Goal: Information Seeking & Learning: Find specific fact

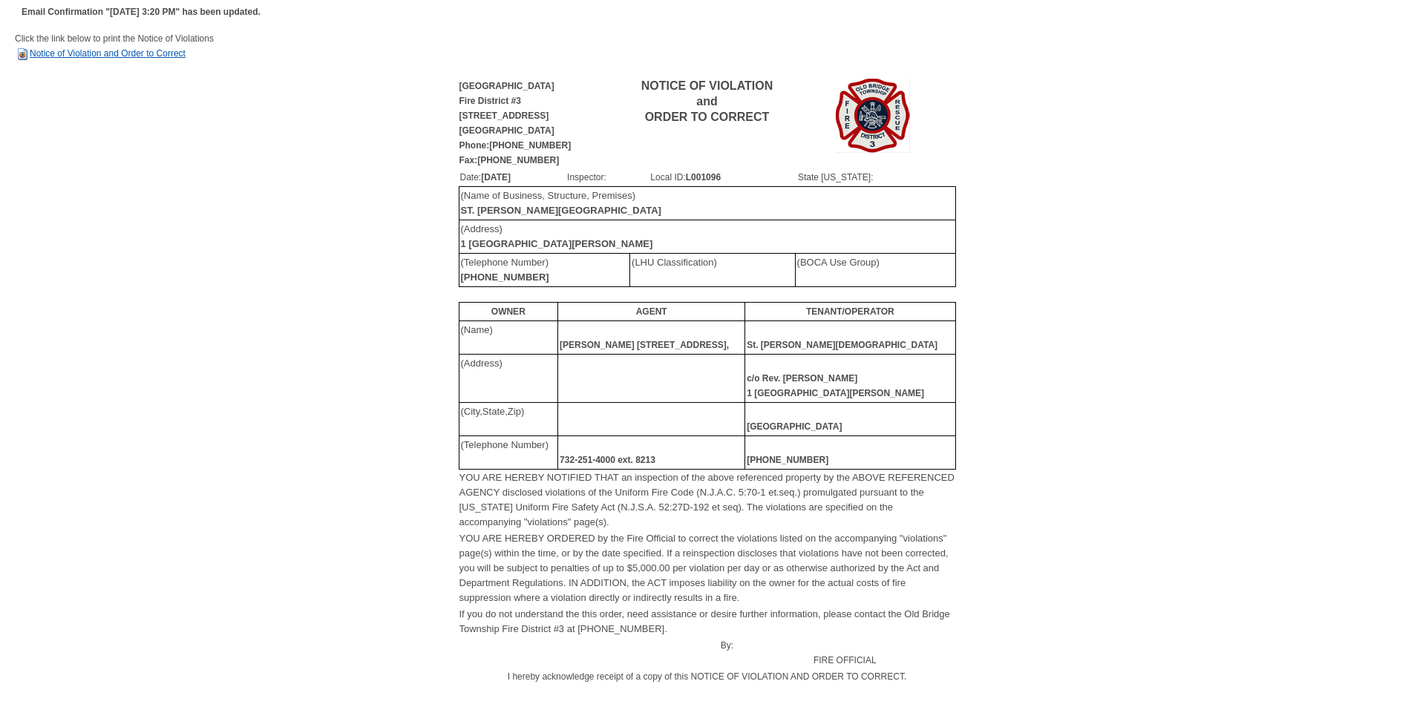
click at [122, 57] on link "Notice of Violation and Order to Correct" at bounding box center [100, 53] width 171 height 10
click at [130, 50] on link "Notice of Violation and Order to Correct" at bounding box center [100, 53] width 171 height 10
click at [78, 53] on link "Notice of Violation and Order to Correct" at bounding box center [100, 53] width 171 height 10
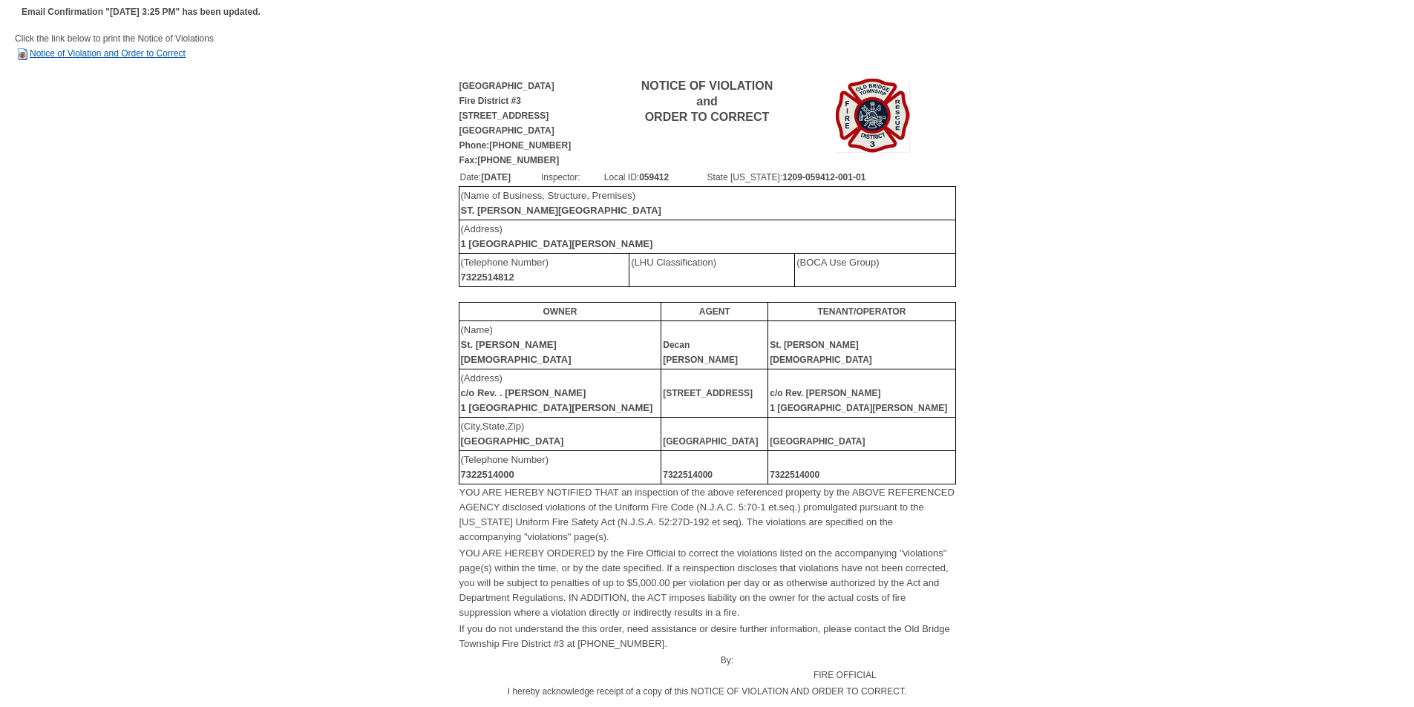
click at [87, 50] on link "Notice of Violation and Order to Correct" at bounding box center [100, 53] width 171 height 10
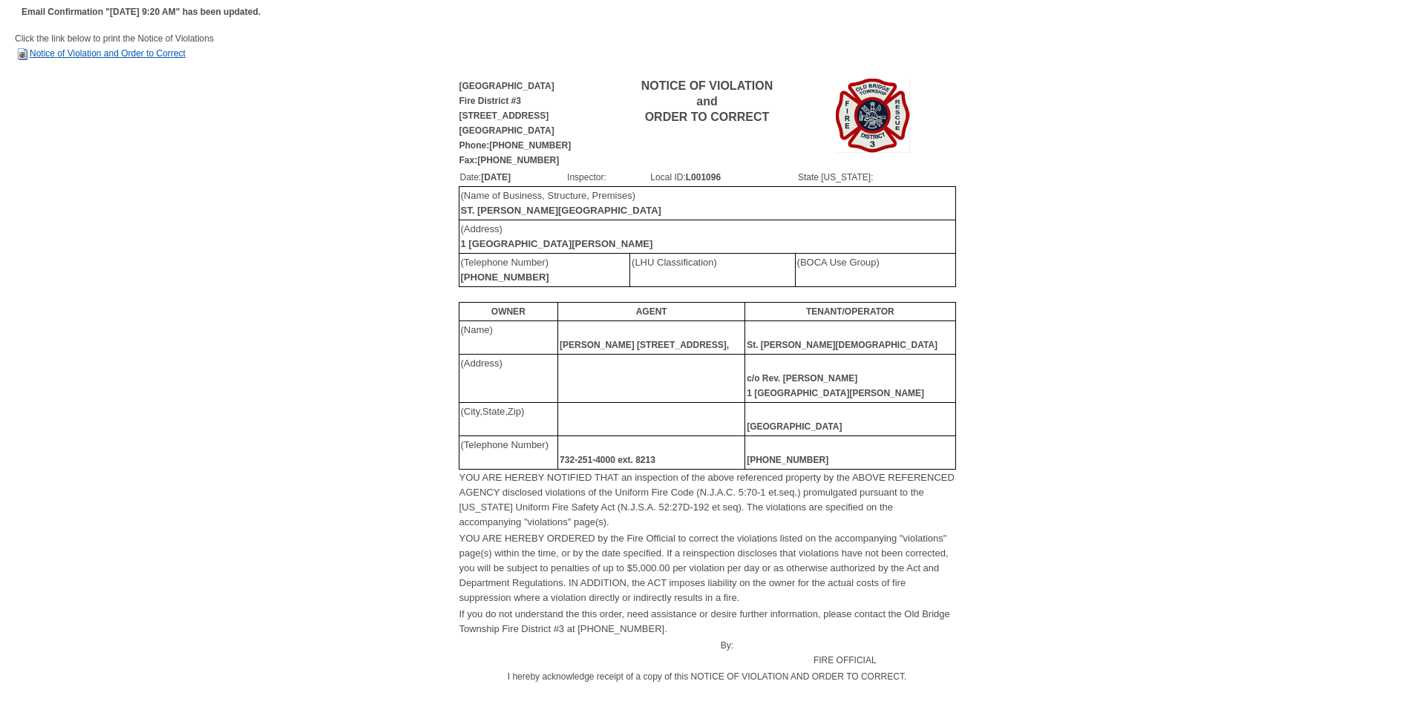
click at [144, 55] on link "Notice of Violation and Order to Correct" at bounding box center [100, 53] width 171 height 10
click at [141, 54] on link "Notice of Violation and Order to Correct" at bounding box center [100, 53] width 171 height 10
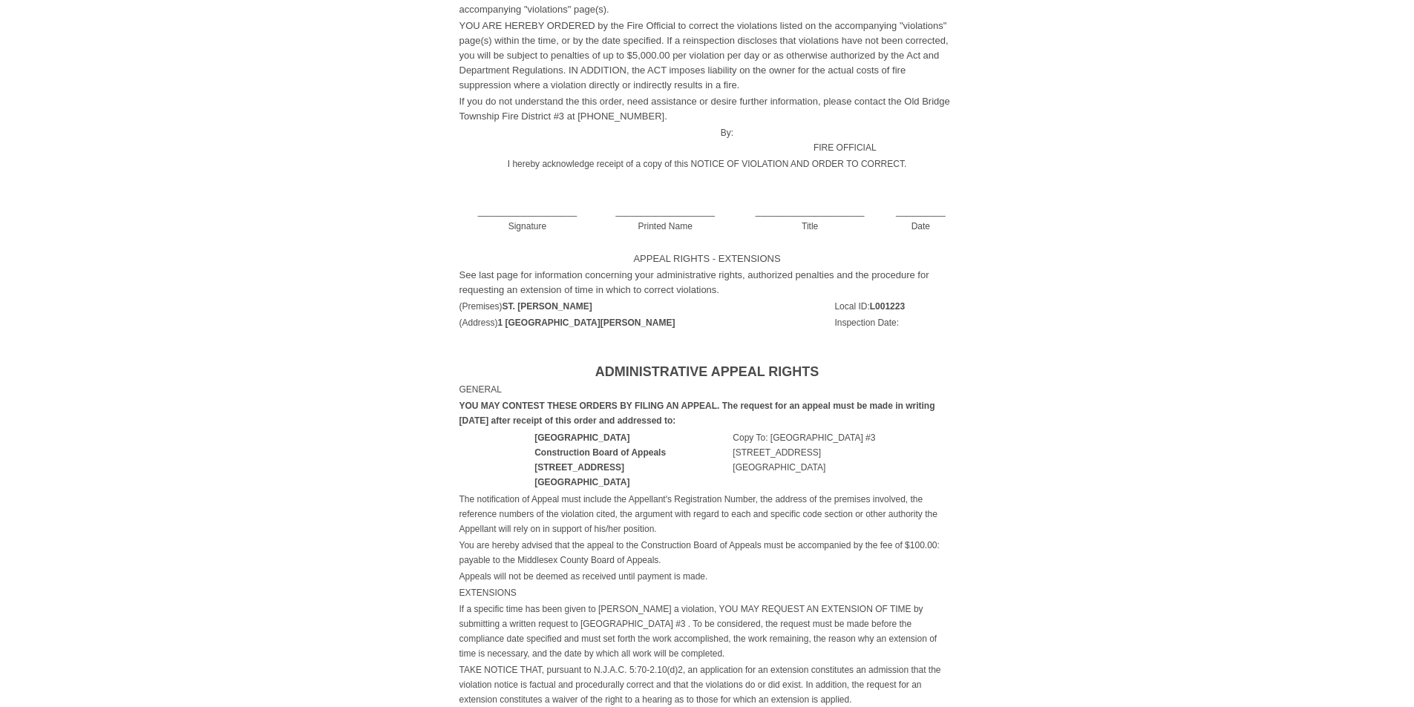
scroll to position [520, 0]
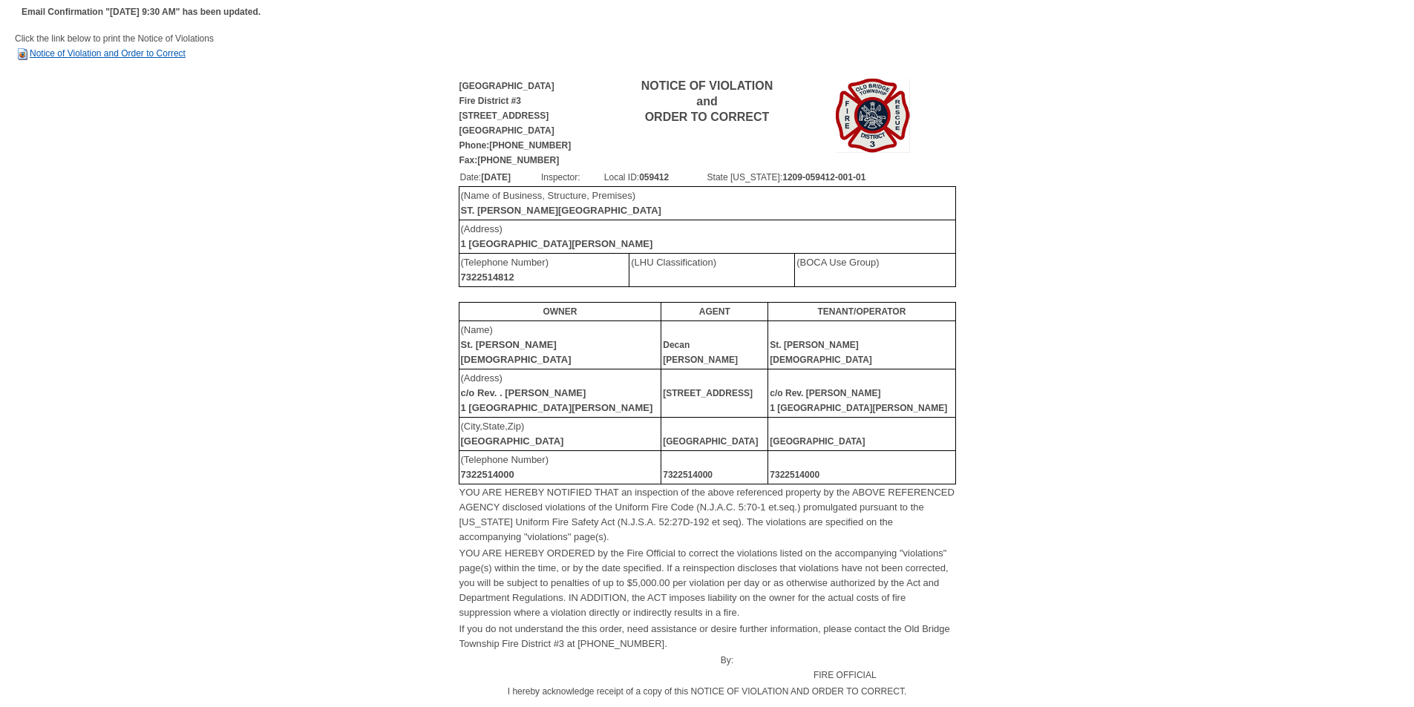
click at [123, 57] on link "Notice of Violation and Order to Correct" at bounding box center [100, 53] width 171 height 10
click at [139, 57] on link "Notice of Violation and Order to Correct" at bounding box center [100, 53] width 171 height 10
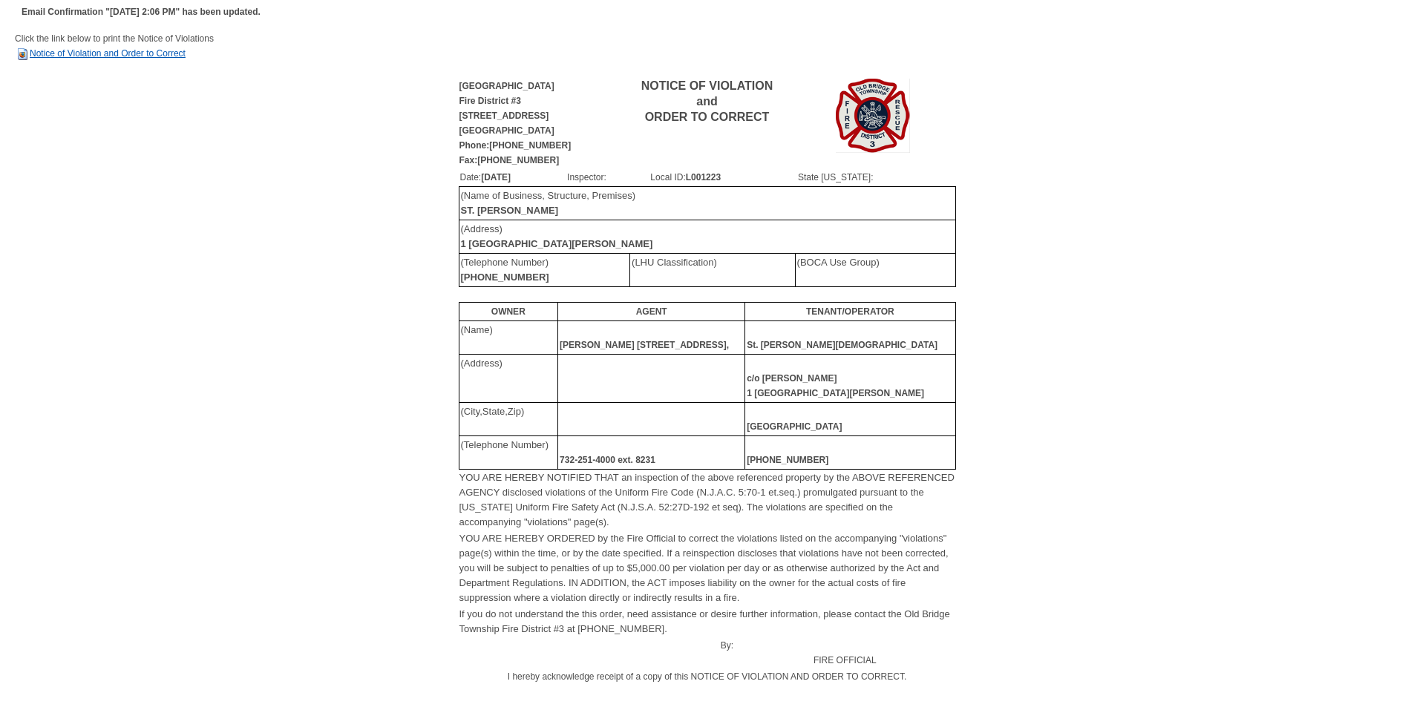
click at [124, 54] on link "Notice of Violation and Order to Correct" at bounding box center [100, 53] width 171 height 10
click at [157, 53] on link "Notice of Violation and Order to Correct" at bounding box center [100, 53] width 171 height 10
